Goal: Task Accomplishment & Management: Complete application form

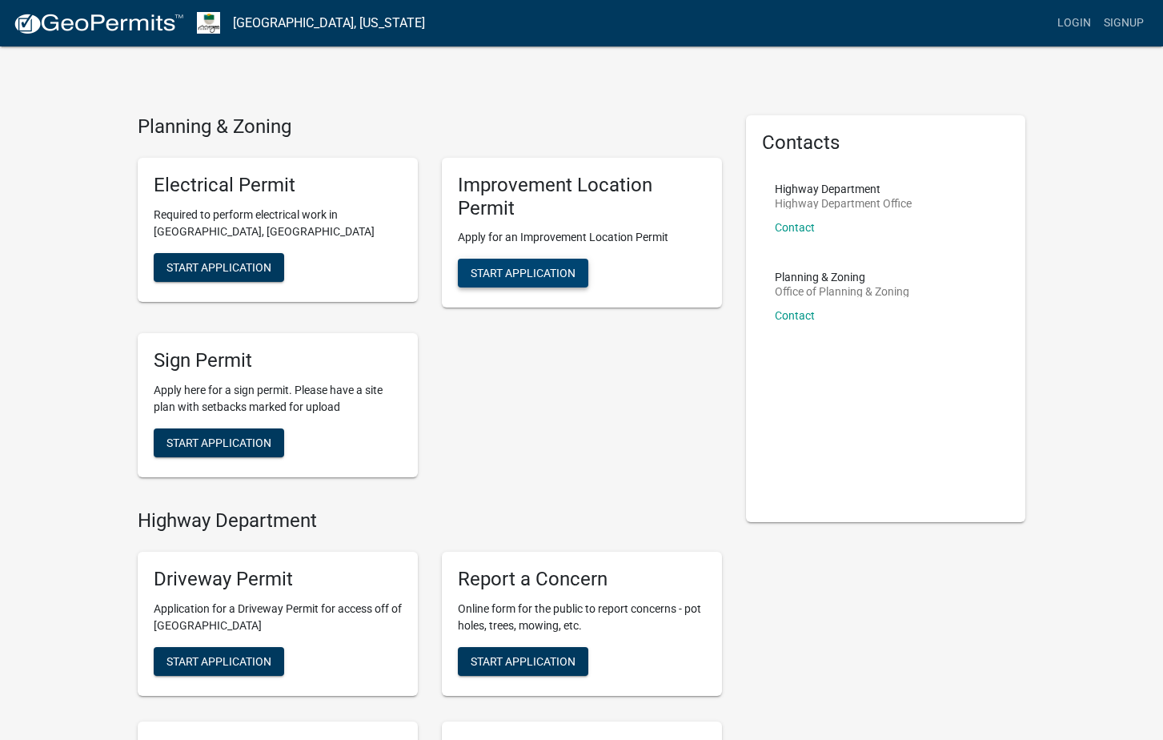
click at [530, 267] on span "Start Application" at bounding box center [523, 273] width 105 height 13
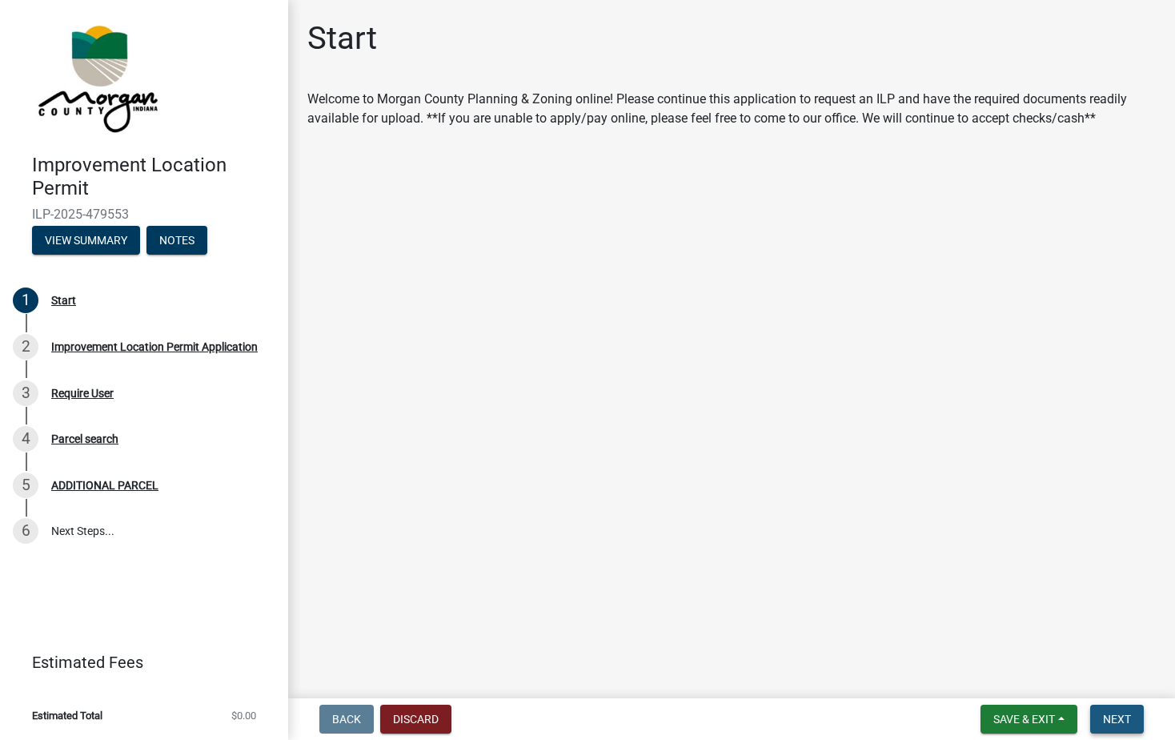
click at [1112, 716] on span "Next" at bounding box center [1117, 719] width 28 height 13
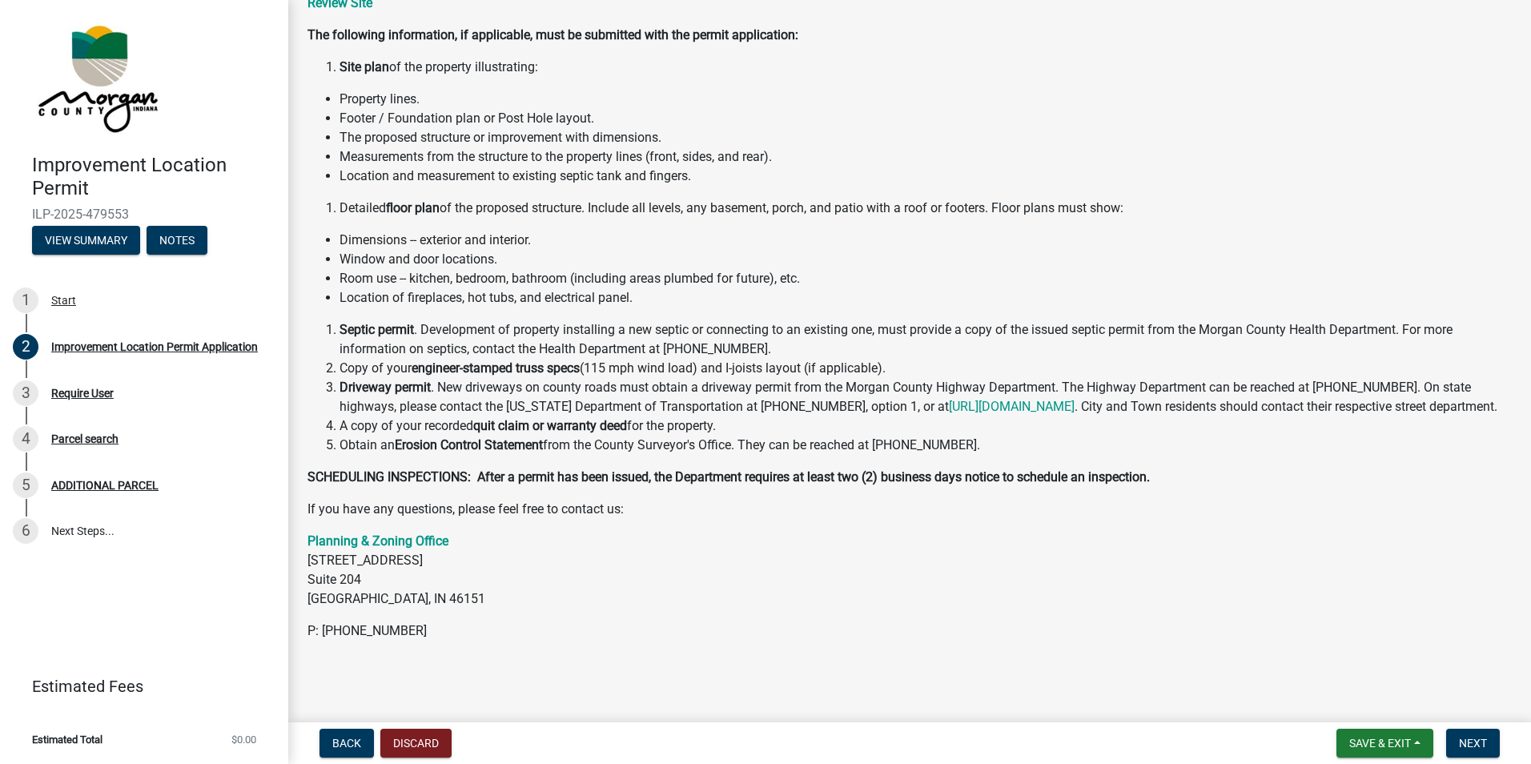
scroll to position [164, 0]
click at [1162, 739] on span "Next" at bounding box center [1473, 743] width 28 height 13
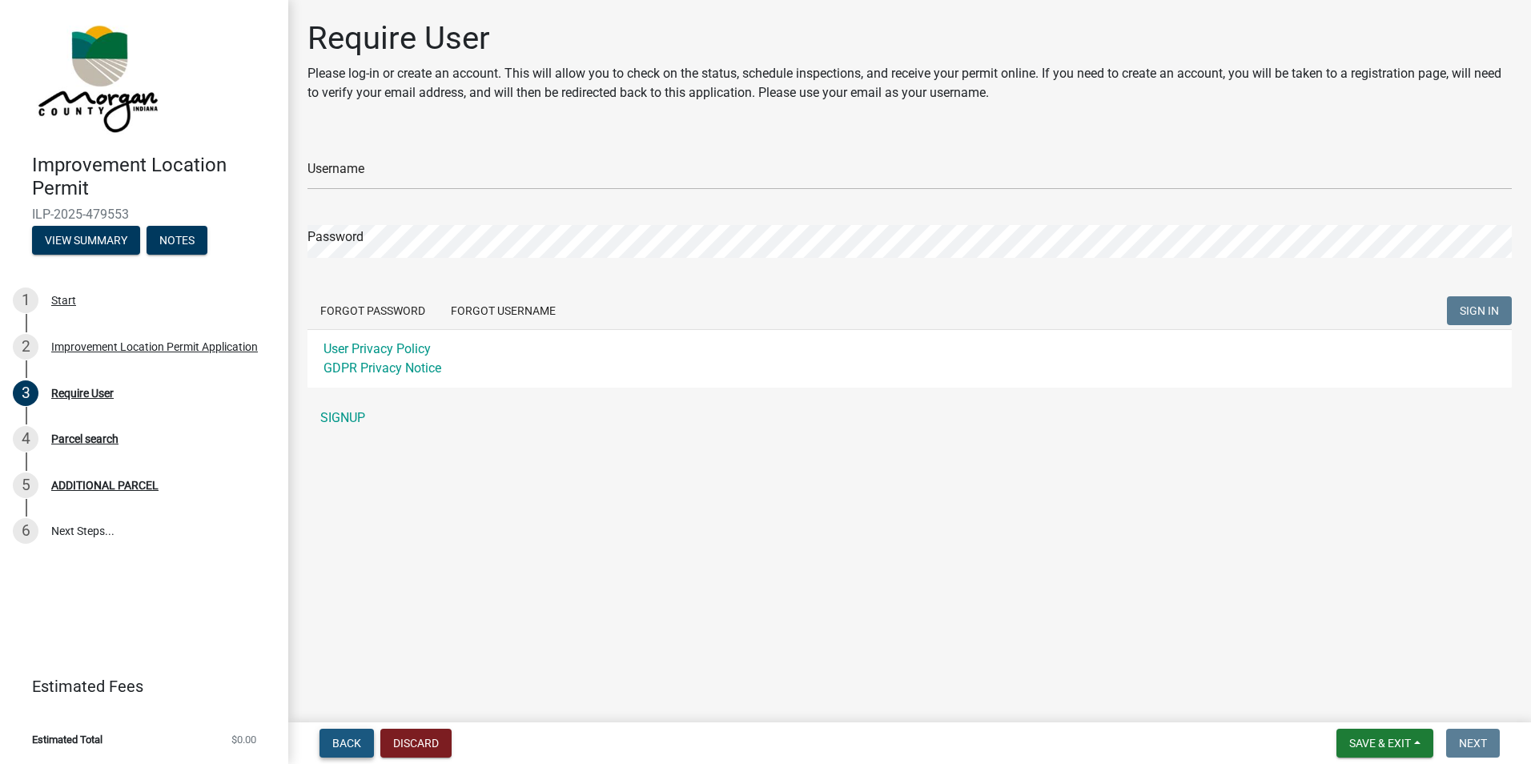
click at [361, 739] on button "Back" at bounding box center [346, 743] width 54 height 29
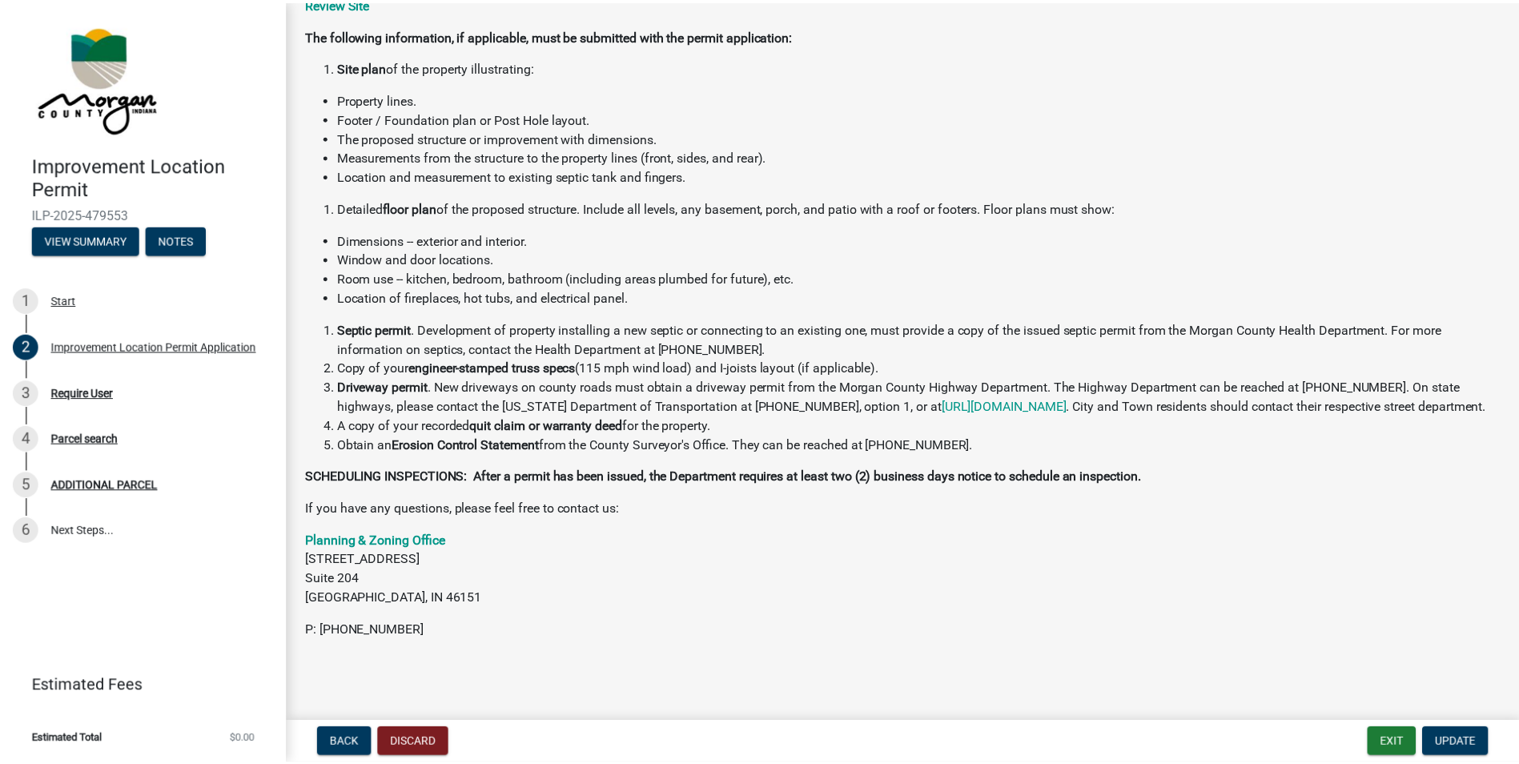
scroll to position [164, 0]
